Goal: Task Accomplishment & Management: Use online tool/utility

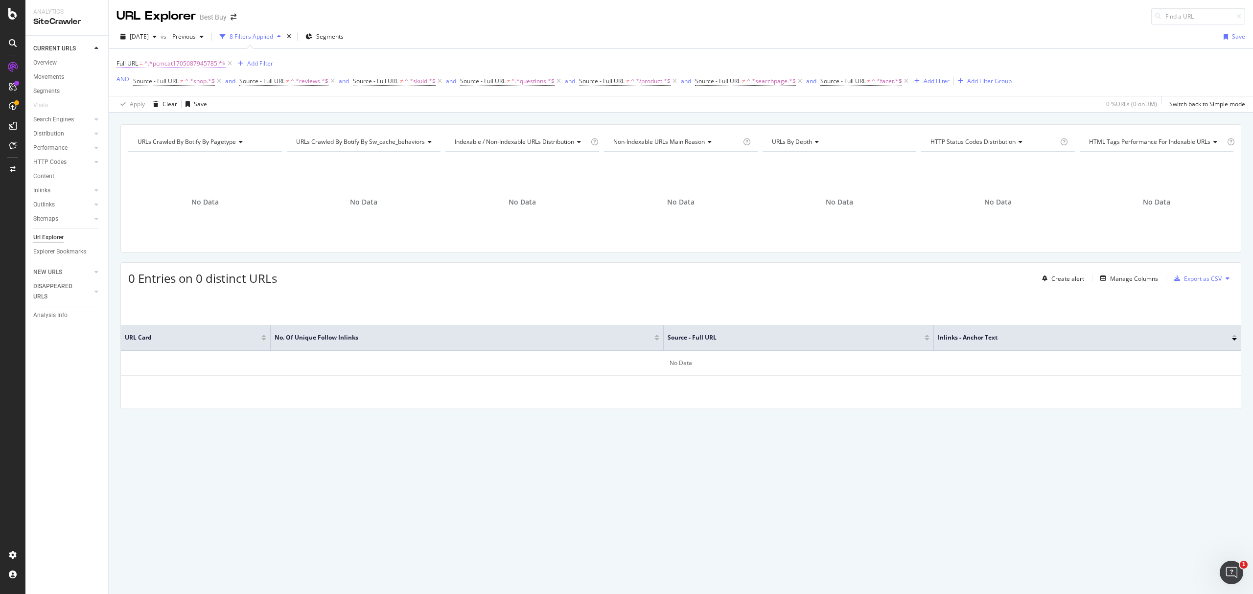
click at [192, 64] on span "^.*pcmcat1705087945785.*$" at bounding box center [184, 64] width 81 height 14
click at [198, 101] on input "pcmcat1705087945785" at bounding box center [172, 105] width 93 height 16
type input "buying-guide"
click at [226, 126] on div "Apply" at bounding box center [225, 126] width 15 height 8
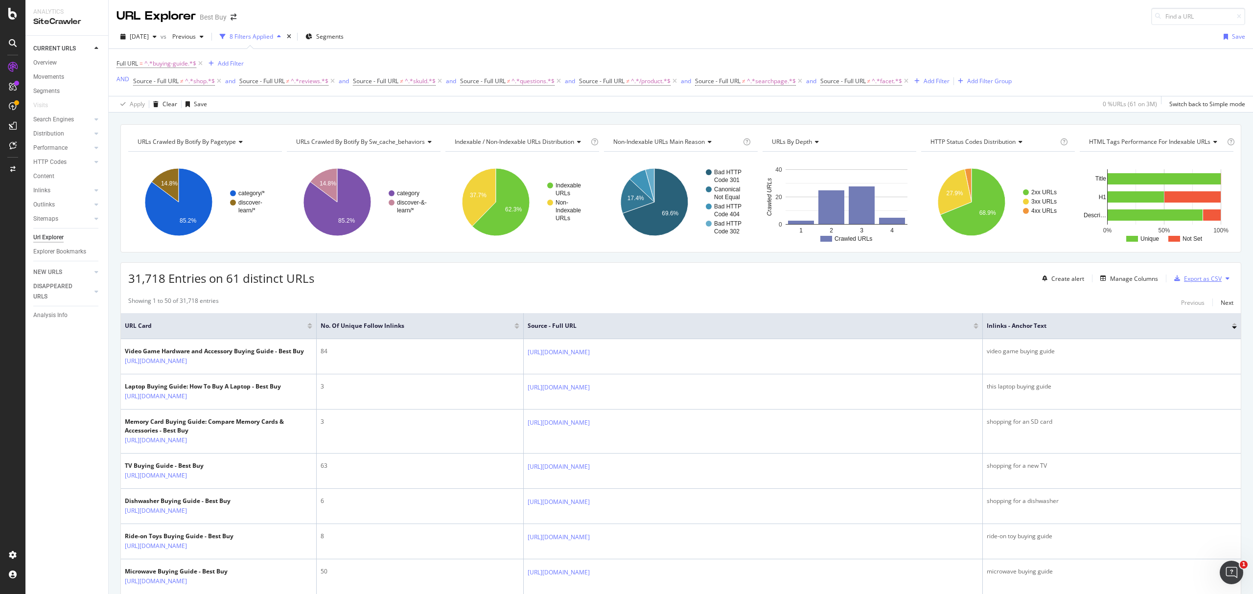
click at [1184, 278] on div "Export as CSV" at bounding box center [1203, 279] width 38 height 8
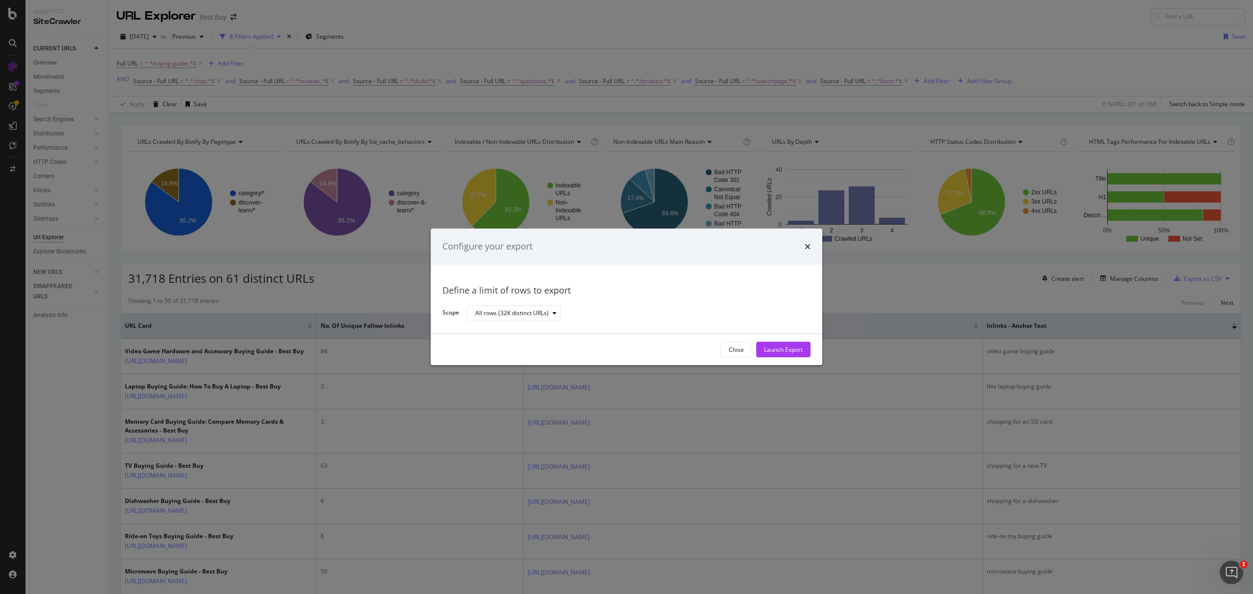
click at [37, 421] on div "Configure your export Define a limit of rows to export Scope All rows (32K dist…" at bounding box center [626, 297] width 1253 height 594
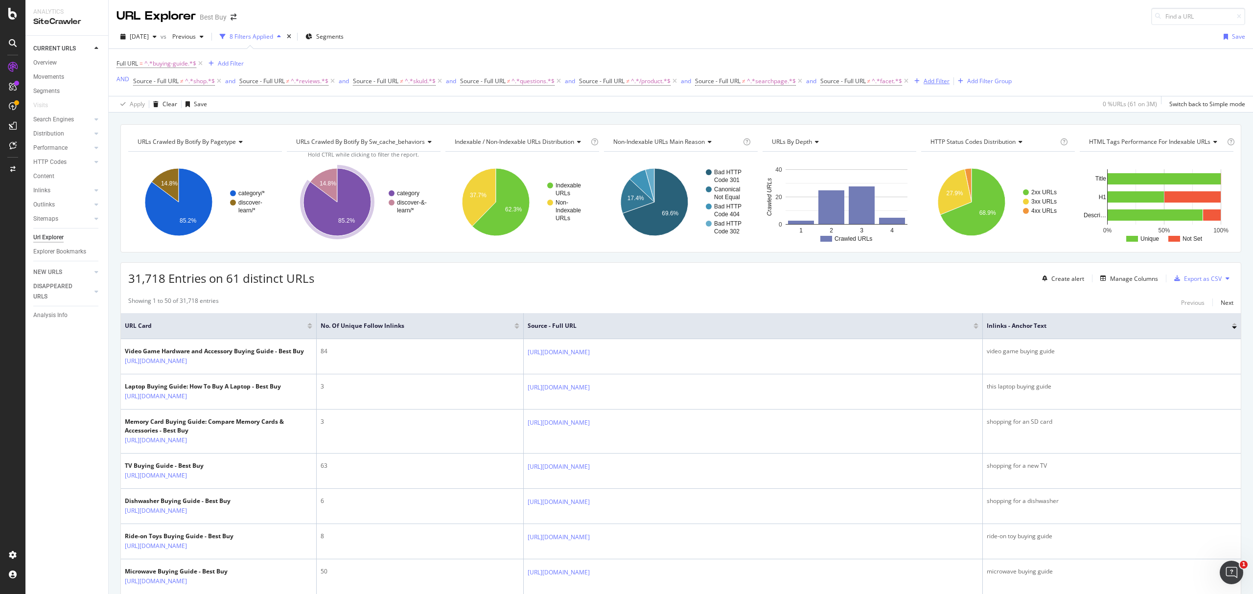
click at [933, 83] on div "Add Filter" at bounding box center [937, 81] width 26 height 8
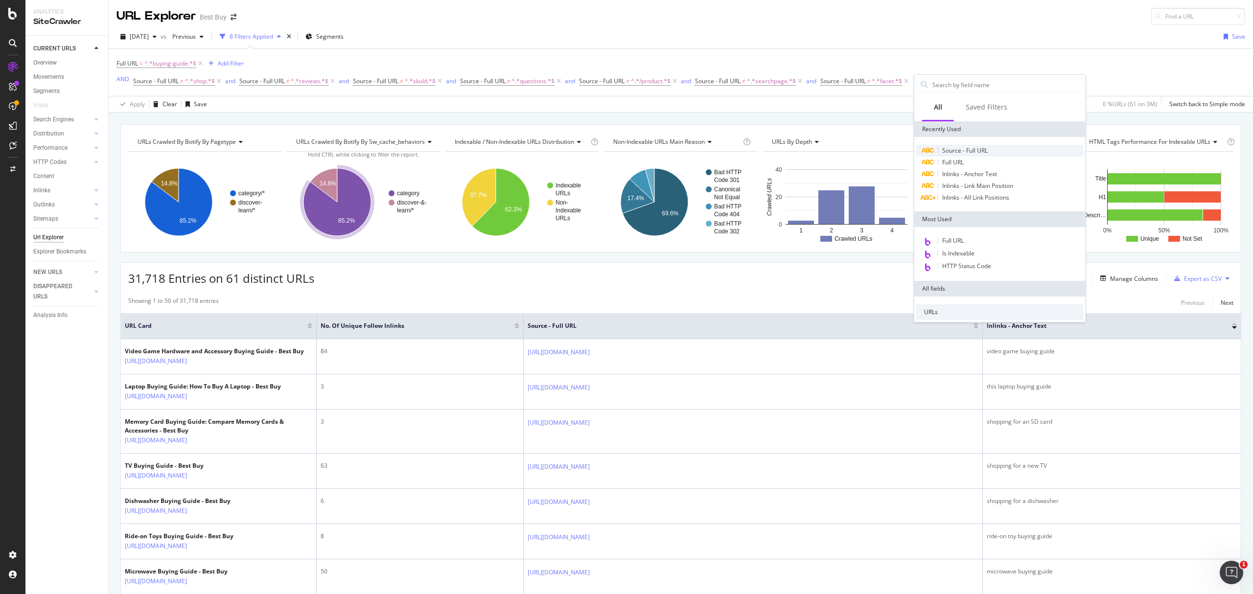
click at [958, 149] on span "Source - Full URL" at bounding box center [966, 150] width 46 height 8
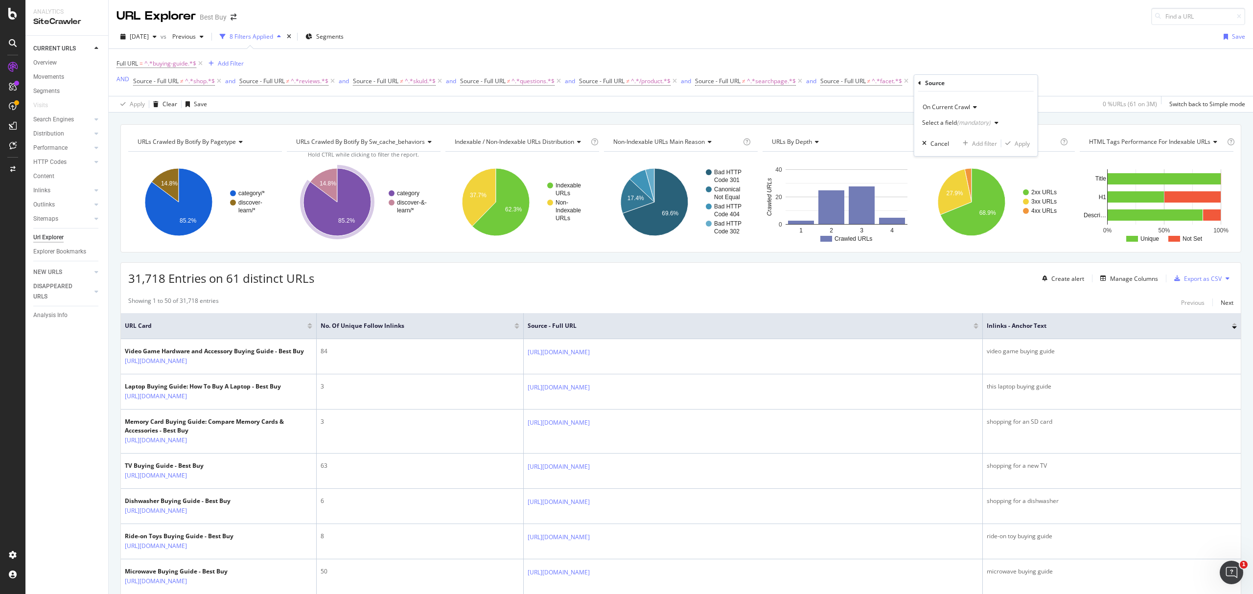
click at [944, 124] on div "Select a field (mandatory)" at bounding box center [956, 123] width 69 height 6
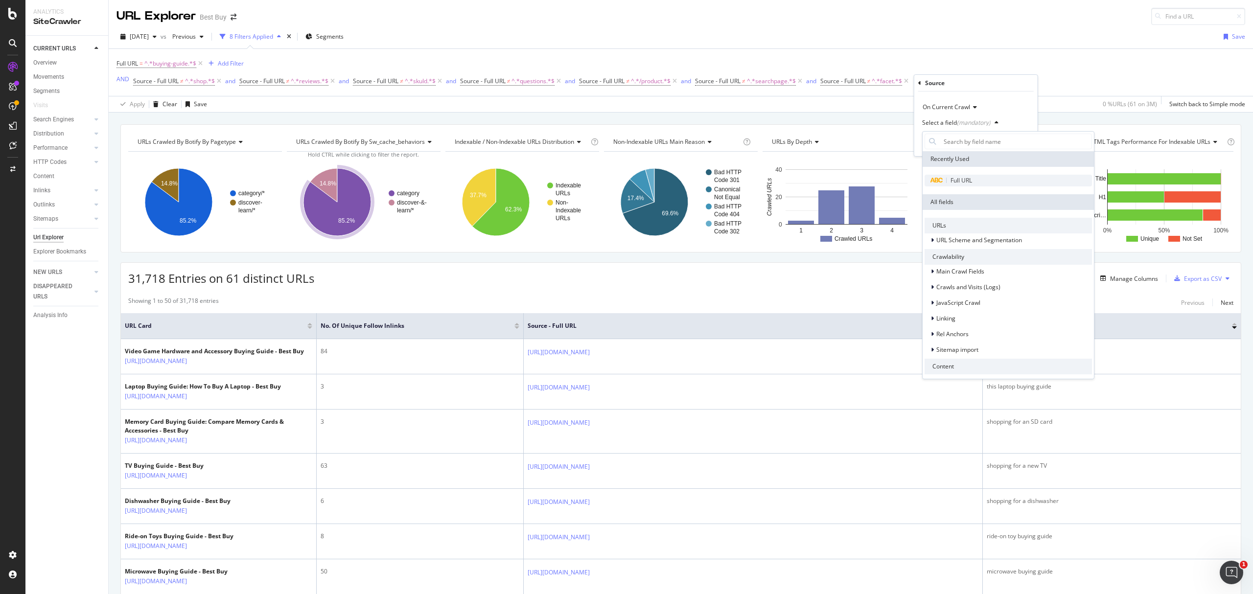
click at [961, 178] on span "Full URL" at bounding box center [962, 180] width 22 height 8
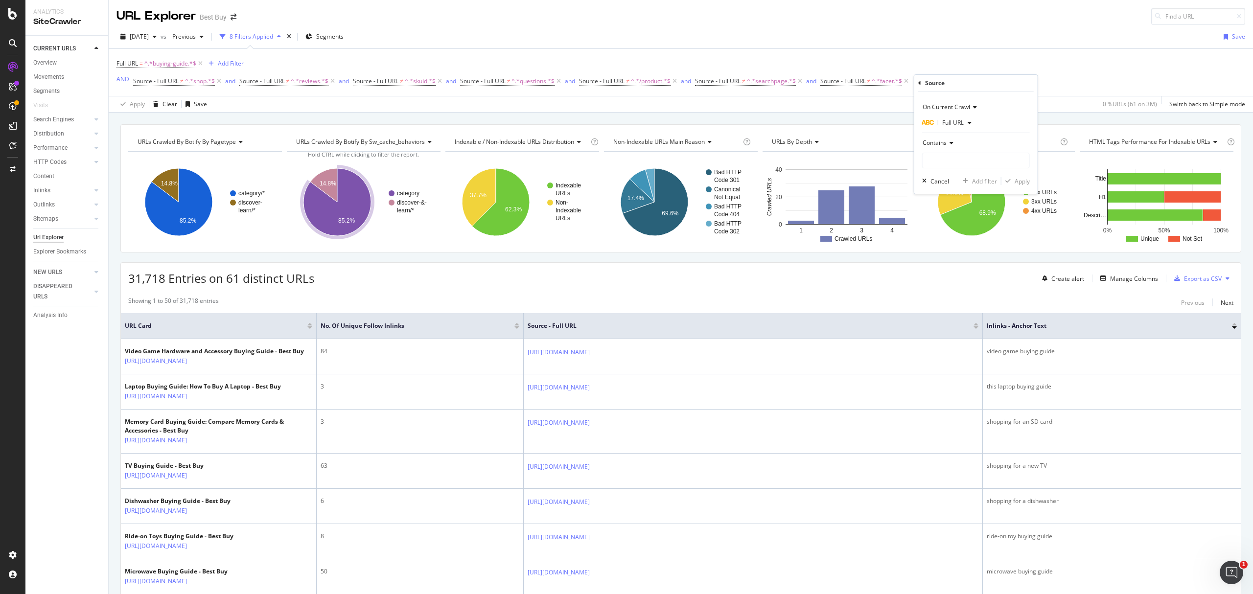
click at [942, 140] on span "Contains" at bounding box center [935, 143] width 24 height 8
click at [941, 251] on span "Doesn't contain" at bounding box center [948, 252] width 43 height 8
click at [940, 167] on input "text" at bounding box center [976, 161] width 107 height 16
type input "combo"
drag, startPoint x: 1019, startPoint y: 181, endPoint x: 1247, endPoint y: 177, distance: 227.7
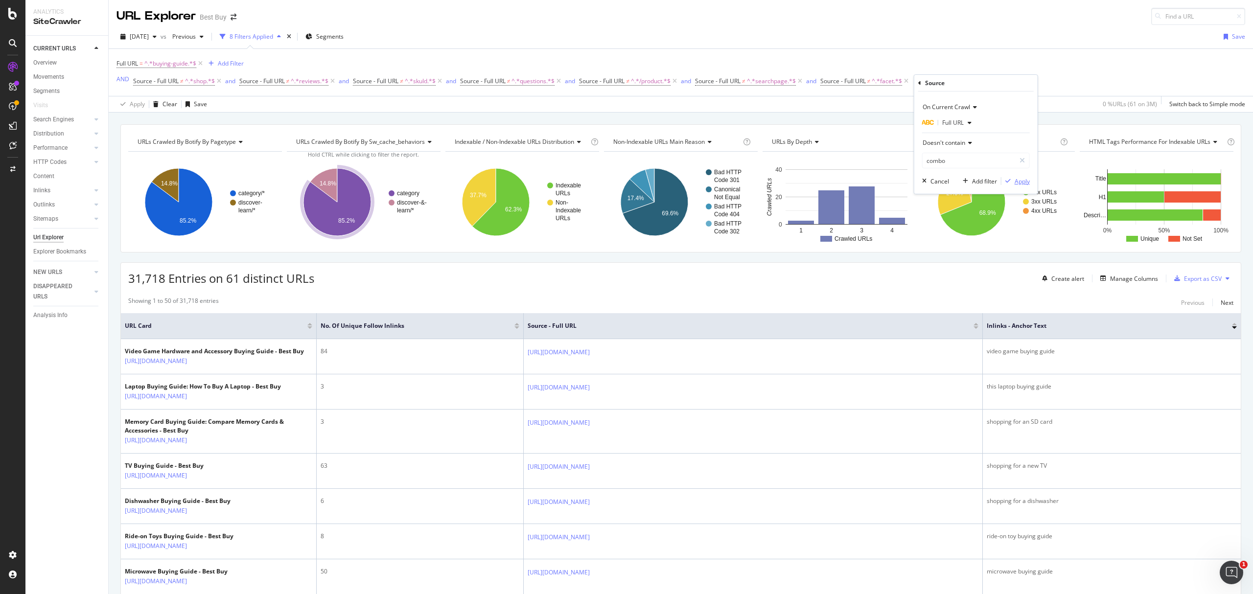
click at [1019, 181] on div "Apply" at bounding box center [1022, 181] width 15 height 8
click at [169, 62] on span "^.*buying-guide.*$" at bounding box center [170, 64] width 52 height 14
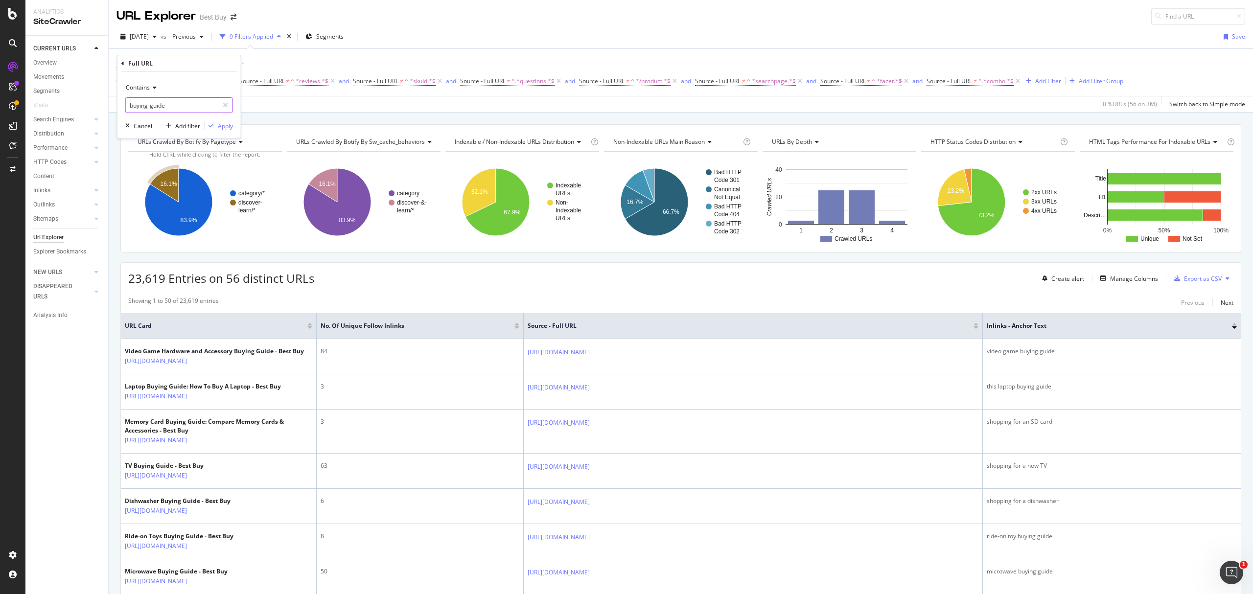
drag, startPoint x: 130, startPoint y: 106, endPoint x: 150, endPoint y: 104, distance: 20.2
click at [128, 106] on input "buying-guide" at bounding box center [172, 105] width 93 height 16
type input "site/buying-guide"
click at [224, 128] on div "Apply" at bounding box center [225, 126] width 15 height 8
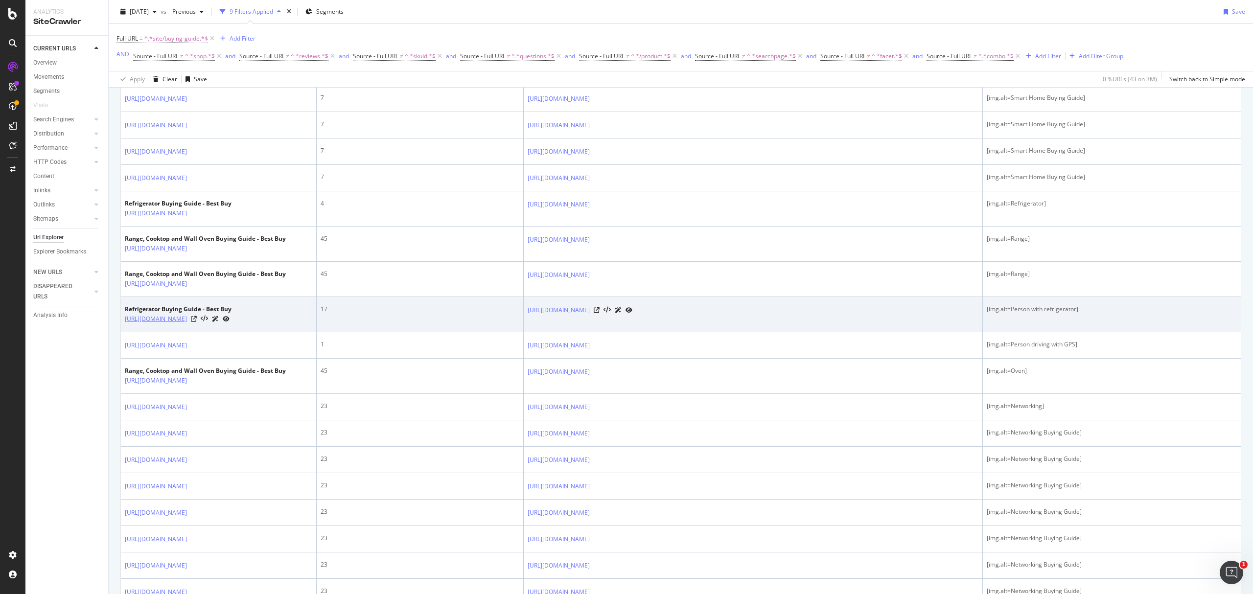
scroll to position [844, 0]
